Goal: Task Accomplishment & Management: Manage account settings

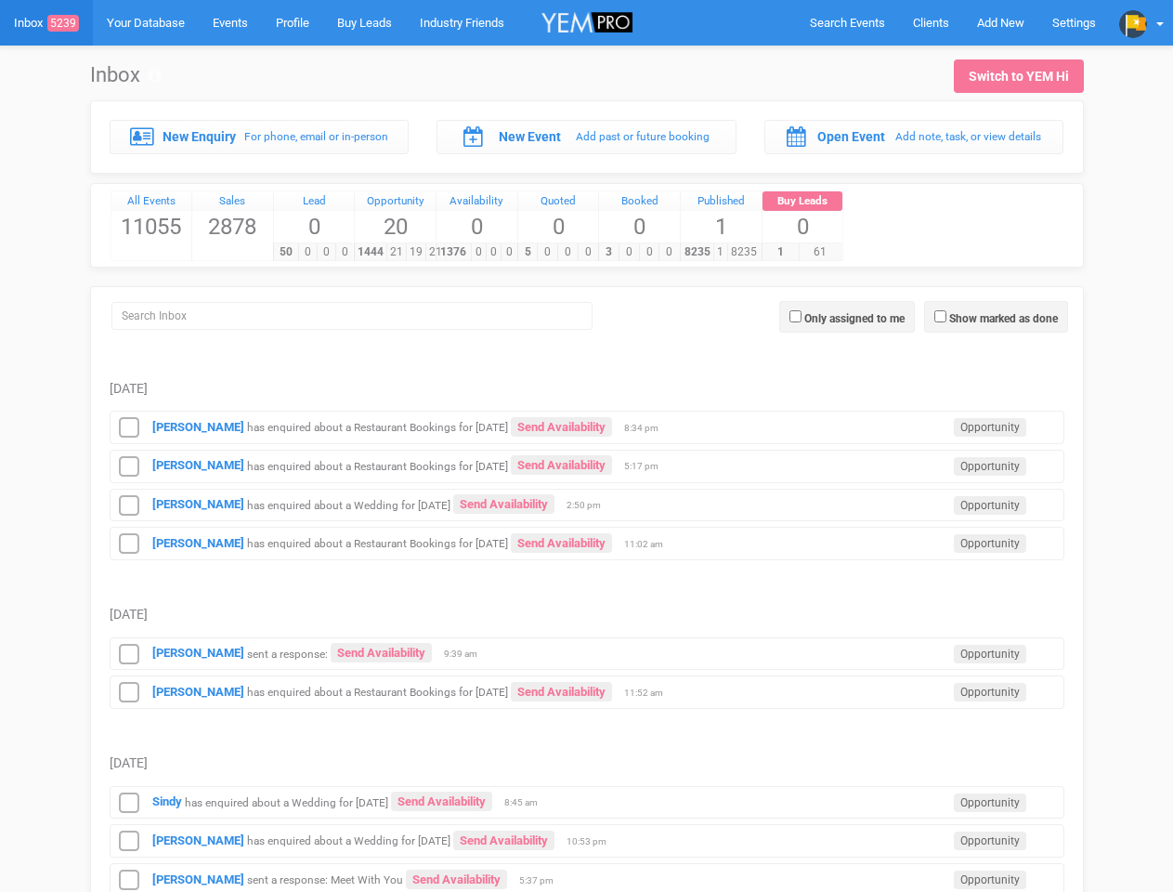
click at [586, 446] on td "Brett Thompson has enquired about a Restaurant Bookings for 17th August 2025 Se…" at bounding box center [587, 463] width 955 height 39
